Goal: Task Accomplishment & Management: Use online tool/utility

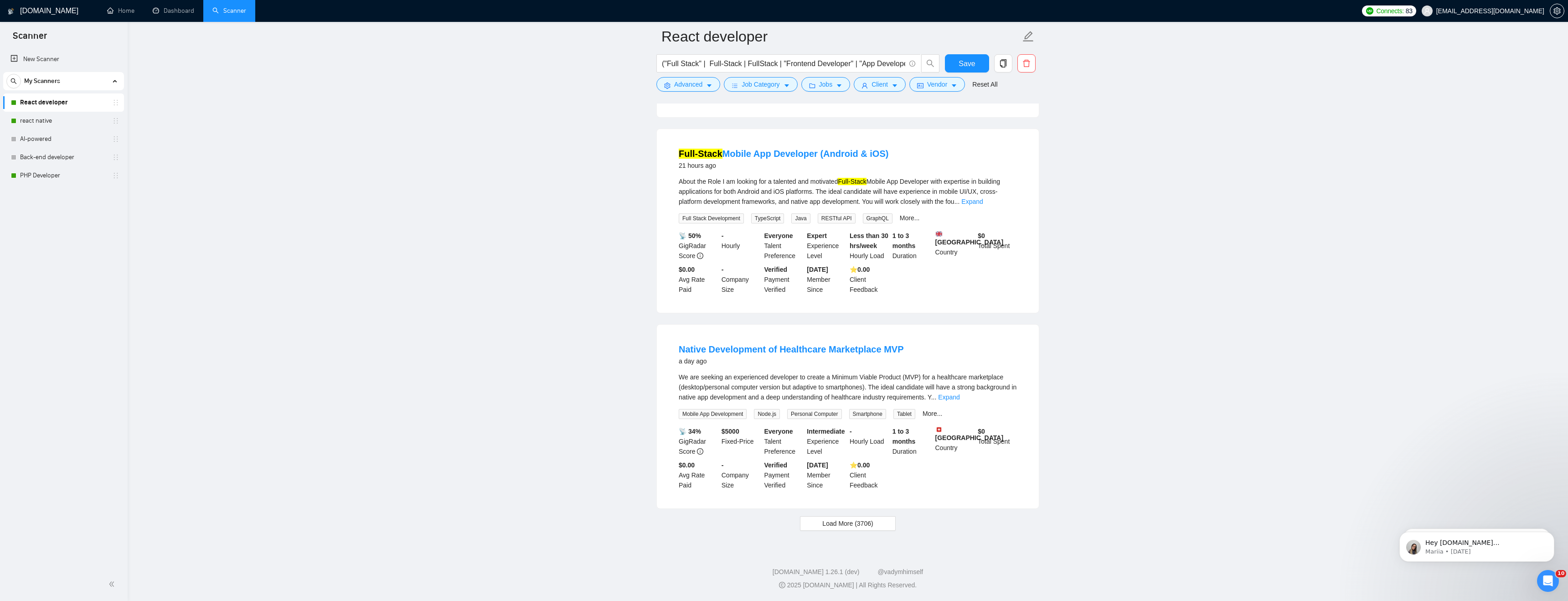
click at [71, 100] on link "React developer" at bounding box center [63, 102] width 86 height 18
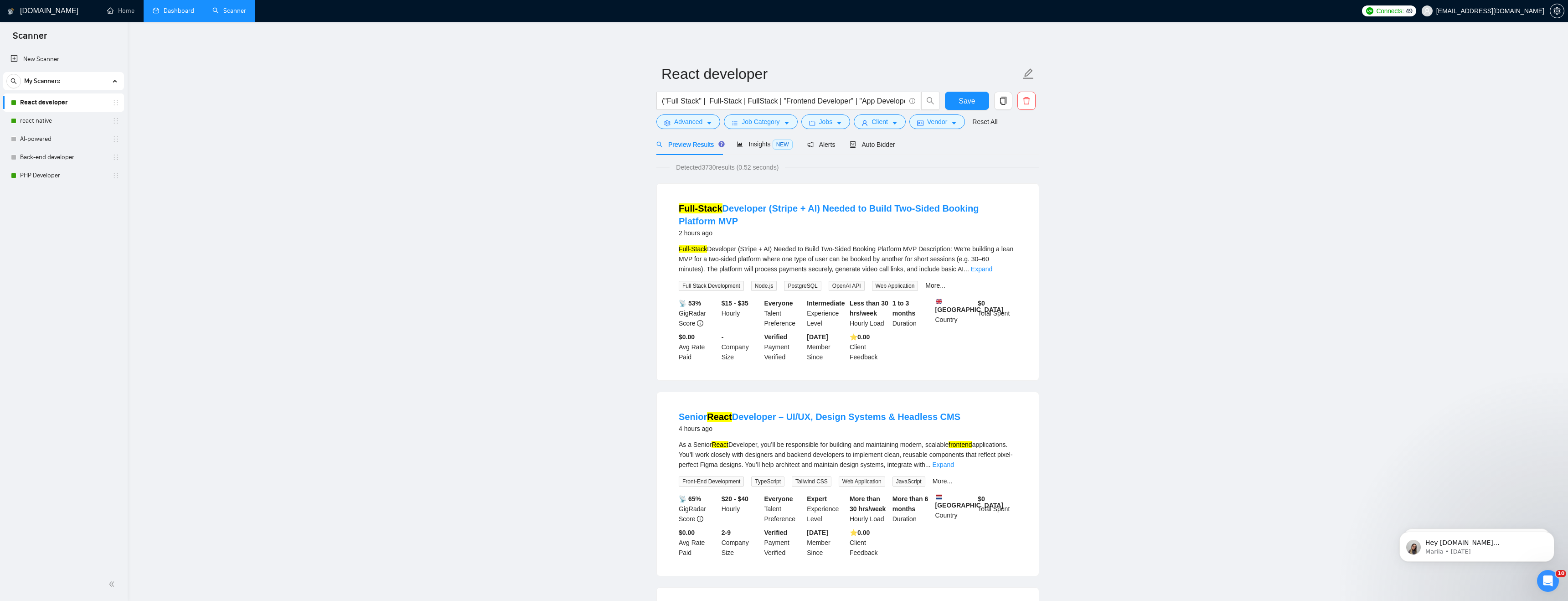
click at [180, 15] on link "Dashboard" at bounding box center [173, 11] width 42 height 8
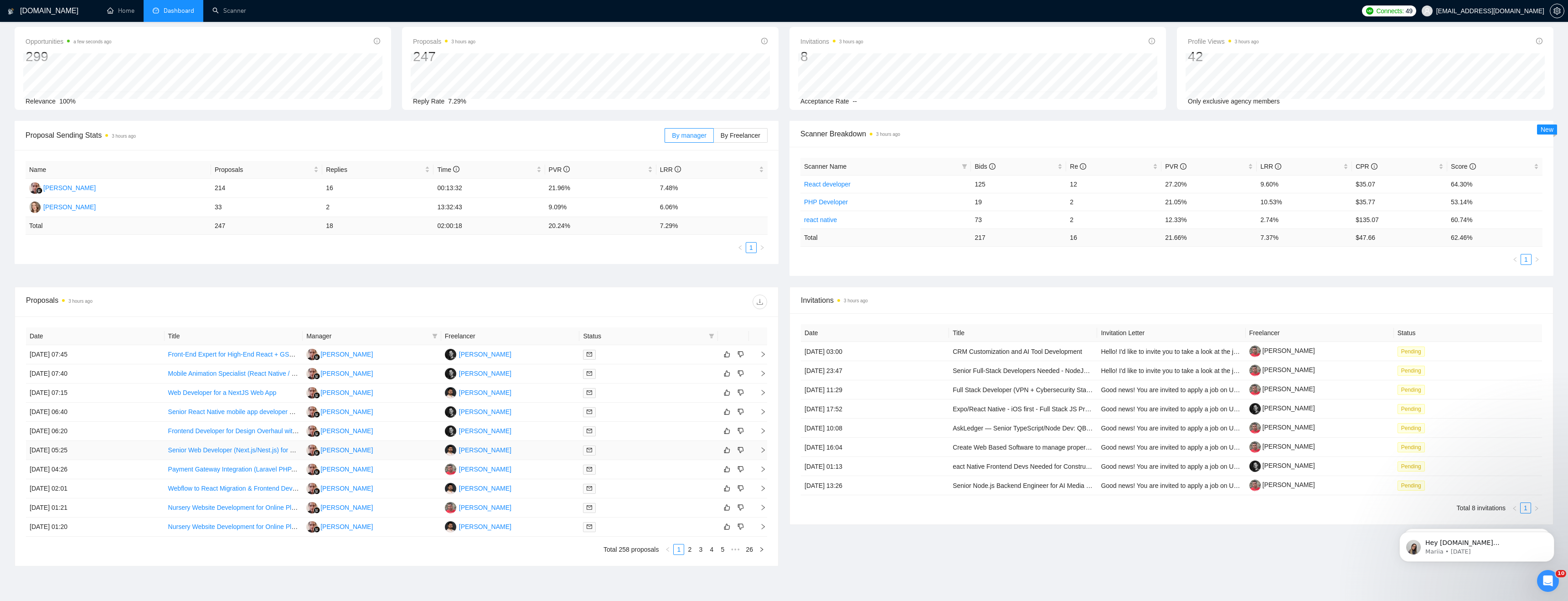
scroll to position [86, 0]
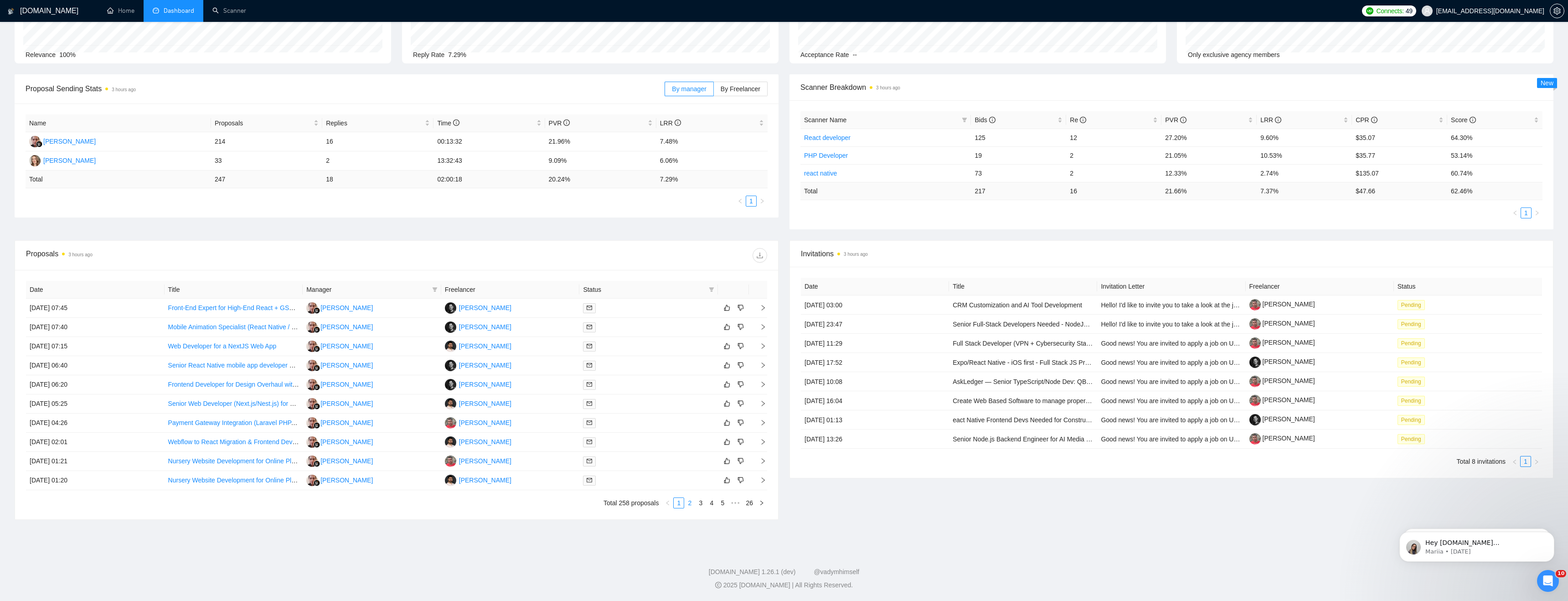
click at [689, 505] on link "2" at bounding box center [689, 502] width 10 height 10
click at [701, 505] on link "3" at bounding box center [700, 502] width 10 height 10
click at [678, 503] on link "1" at bounding box center [678, 502] width 10 height 10
